Goal: Find specific page/section: Find specific page/section

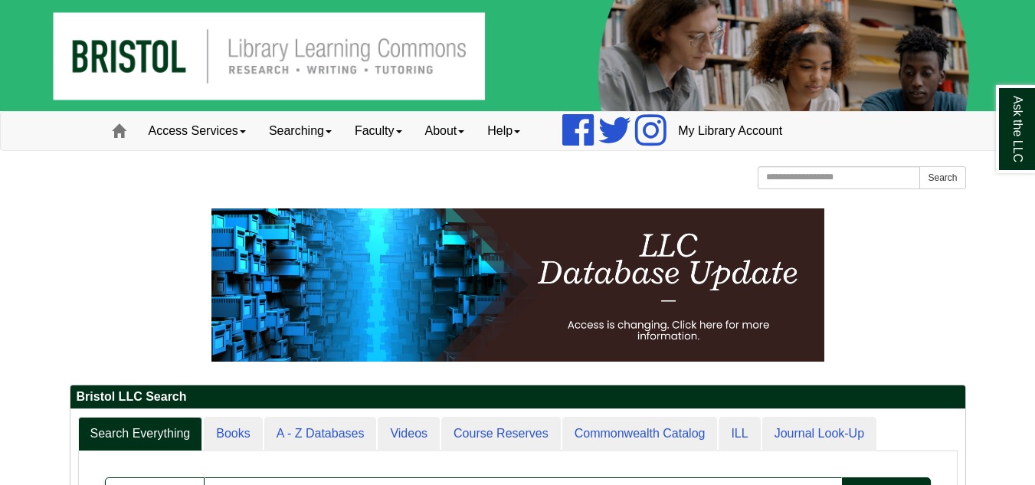
drag, startPoint x: 102, startPoint y: 237, endPoint x: 136, endPoint y: 178, distance: 68.0
click at [102, 237] on p at bounding box center [518, 284] width 897 height 153
click at [244, 136] on link "Access Services" at bounding box center [197, 131] width 120 height 38
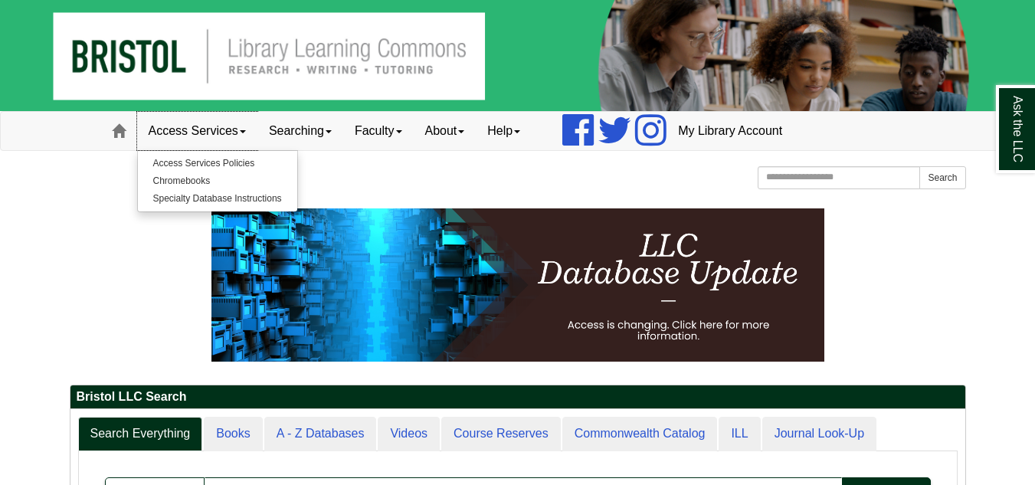
scroll to position [185, 895]
click at [116, 332] on p at bounding box center [518, 284] width 897 height 153
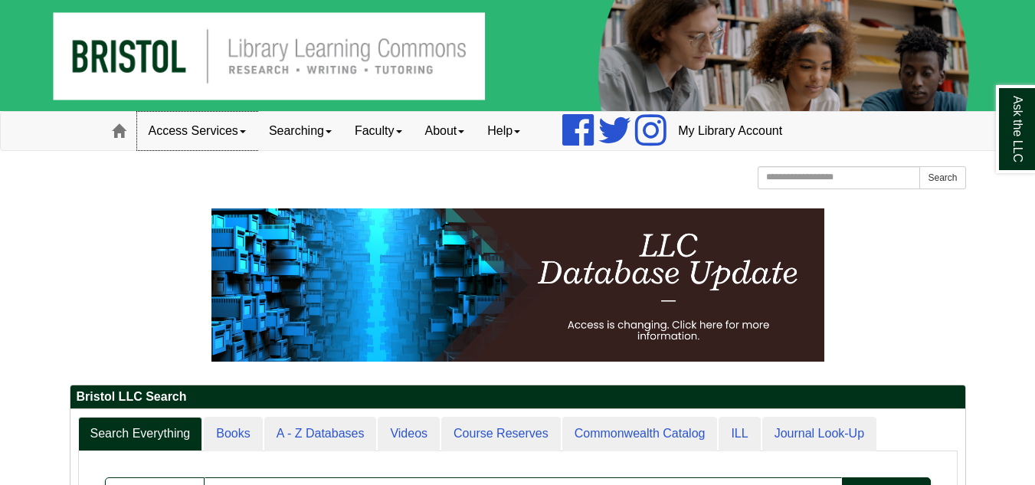
click at [253, 113] on link "Access Services" at bounding box center [197, 131] width 120 height 38
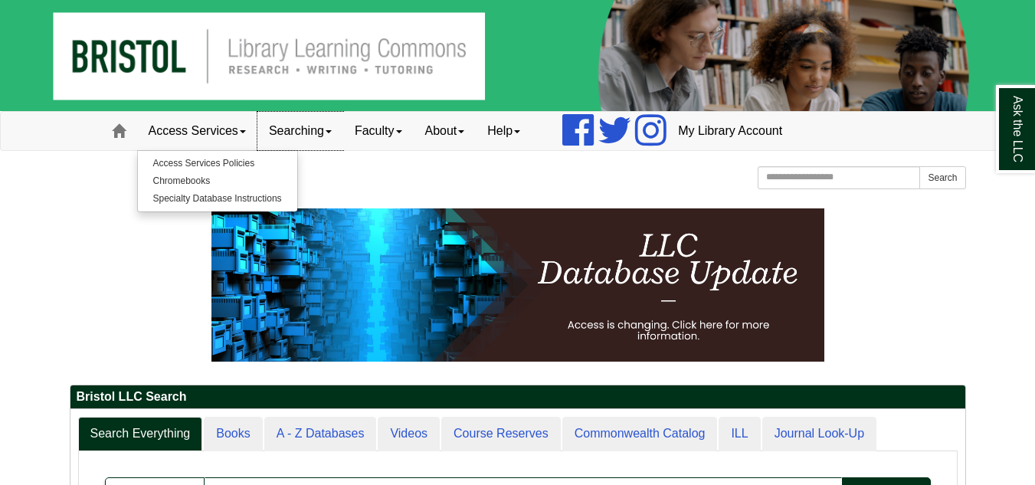
click at [329, 136] on link "Searching" at bounding box center [300, 131] width 86 height 38
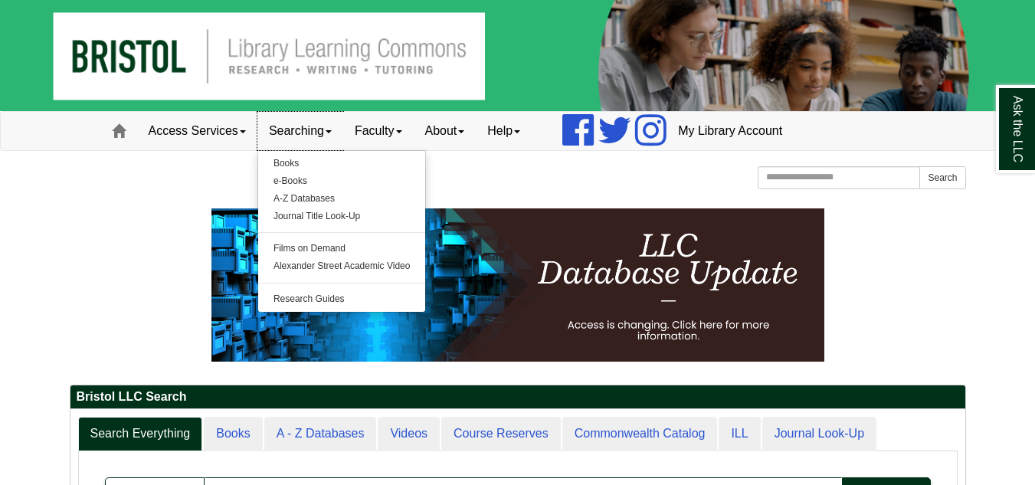
click at [257, 112] on link "Searching" at bounding box center [300, 131] width 86 height 38
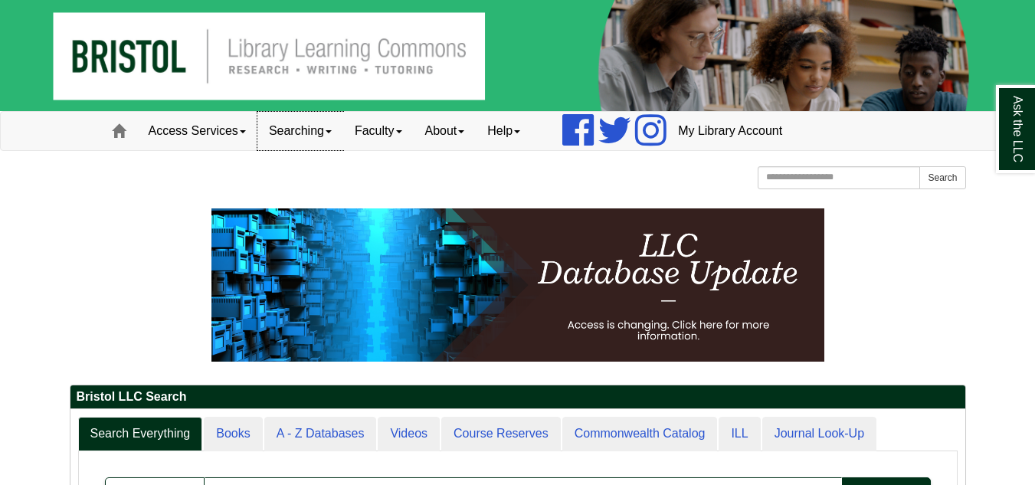
click at [303, 133] on link "Searching" at bounding box center [300, 131] width 86 height 38
click at [166, 208] on p at bounding box center [518, 284] width 897 height 153
click at [116, 124] on span at bounding box center [119, 131] width 14 height 14
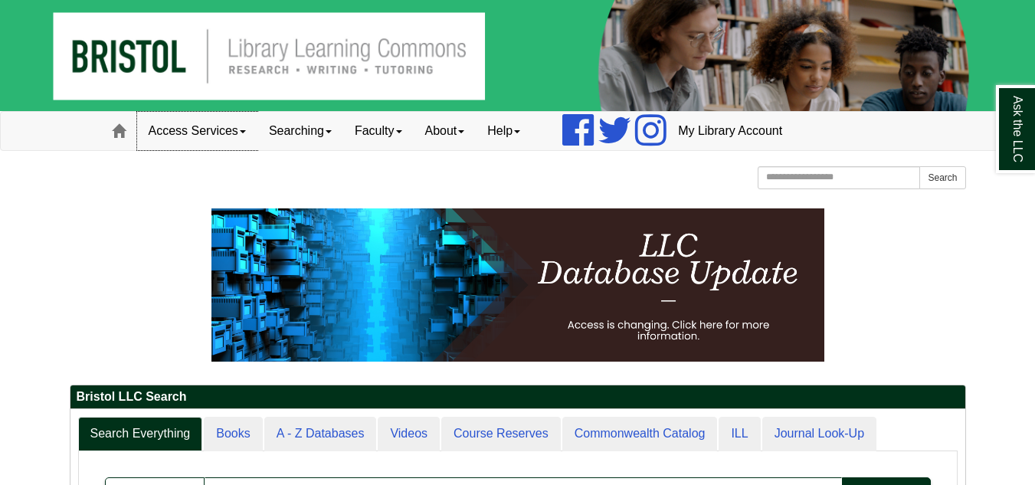
click at [244, 143] on link "Access Services" at bounding box center [197, 131] width 120 height 38
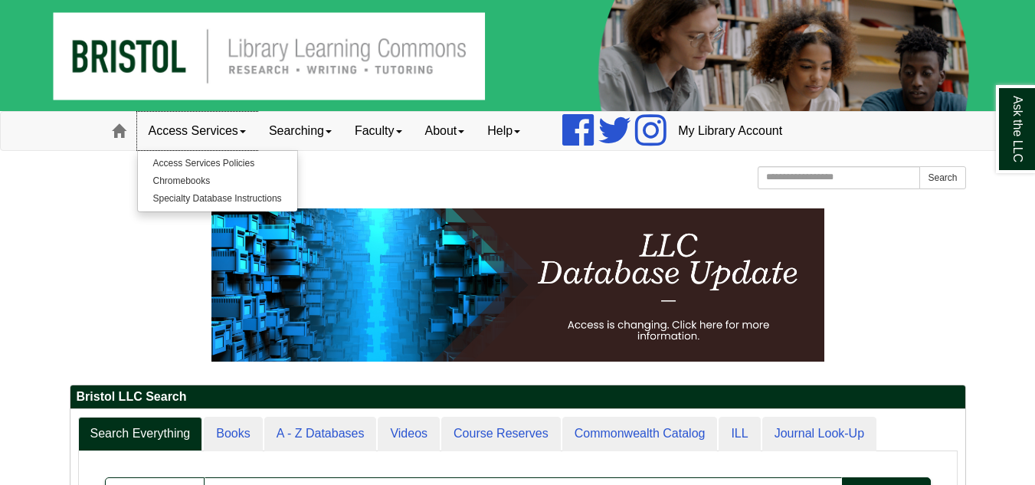
click at [137, 112] on link "Access Services" at bounding box center [197, 131] width 120 height 38
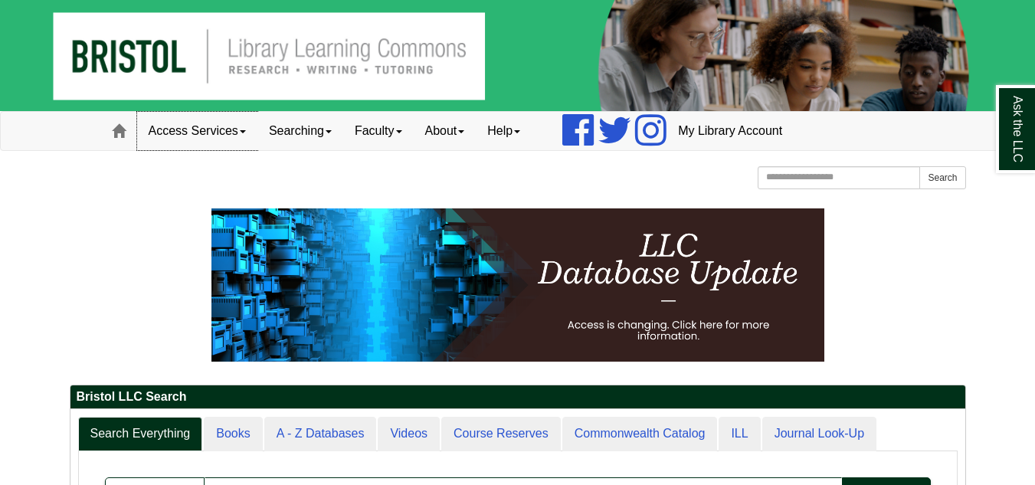
click at [137, 112] on link "Access Services" at bounding box center [197, 131] width 120 height 38
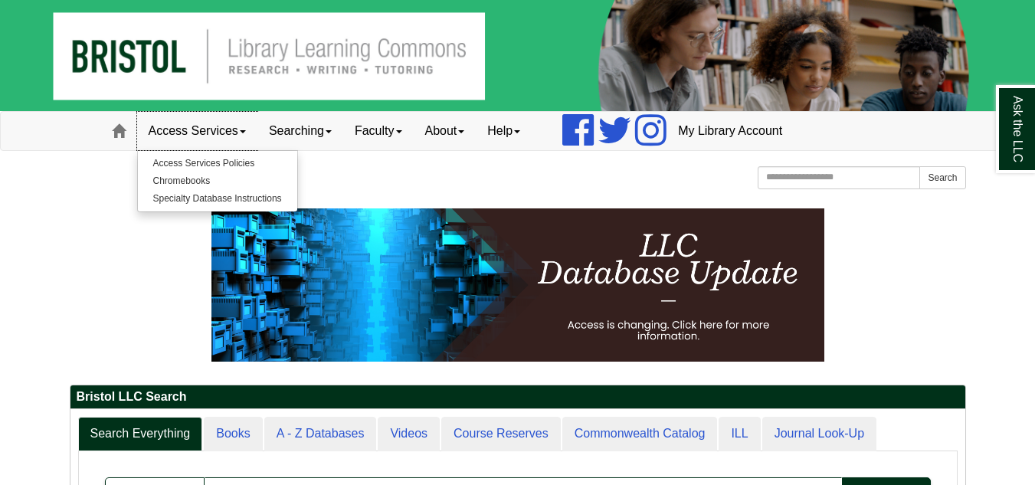
click at [137, 112] on link "Access Services" at bounding box center [197, 131] width 120 height 38
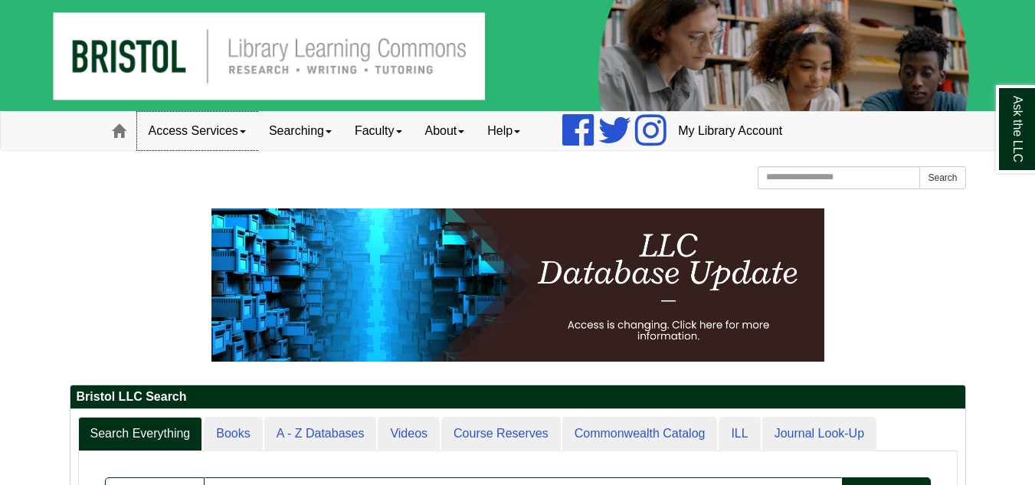
click at [137, 112] on link "Access Services" at bounding box center [197, 131] width 120 height 38
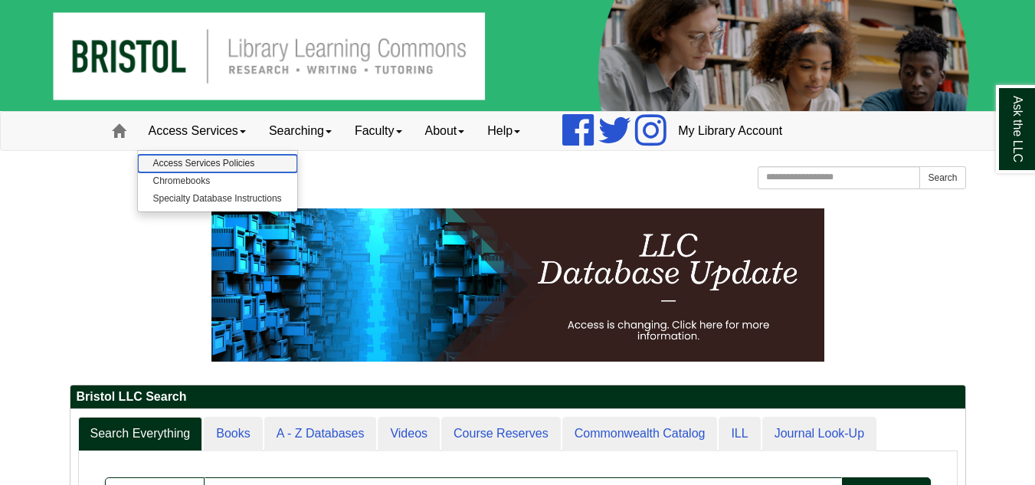
click at [255, 162] on link "Access Services Policies" at bounding box center [217, 164] width 159 height 18
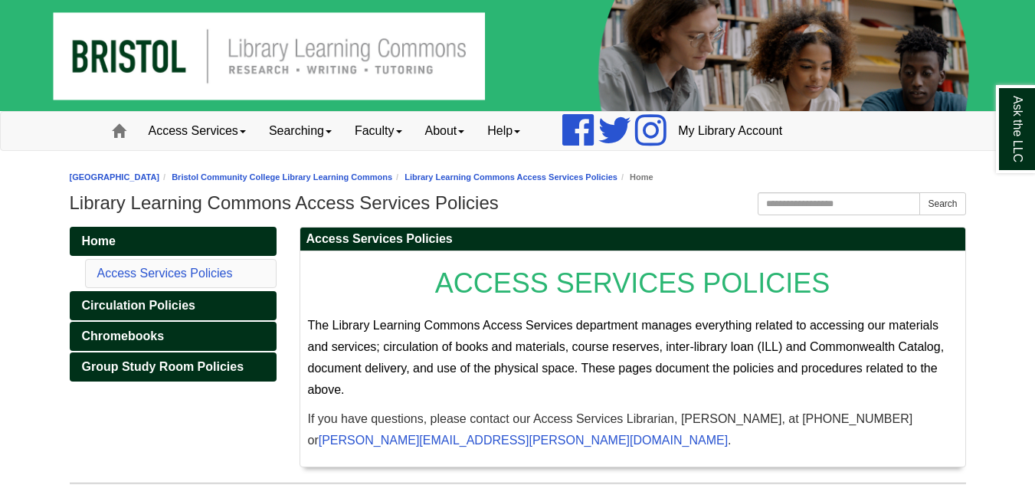
click at [1, 67] on img at bounding box center [517, 55] width 1035 height 111
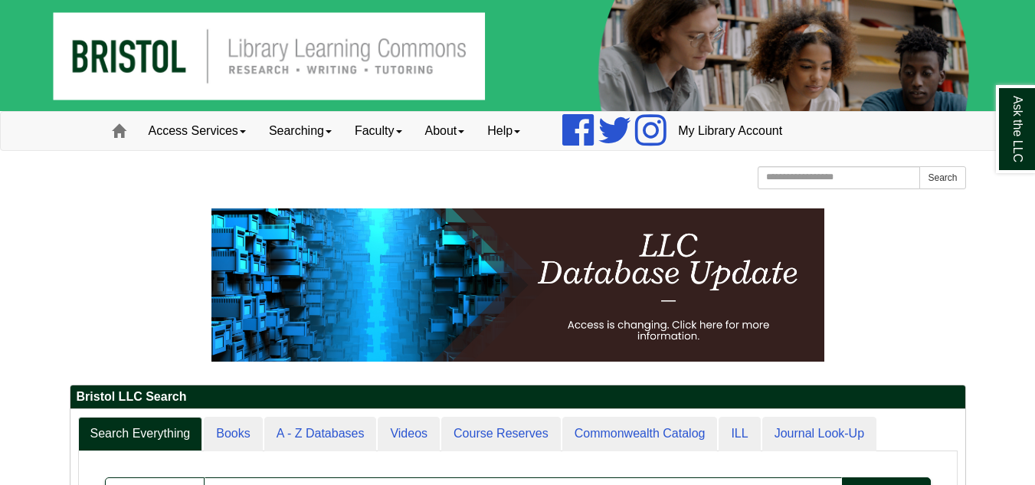
click at [120, 236] on p at bounding box center [518, 284] width 897 height 153
